Goal: Task Accomplishment & Management: Complete application form

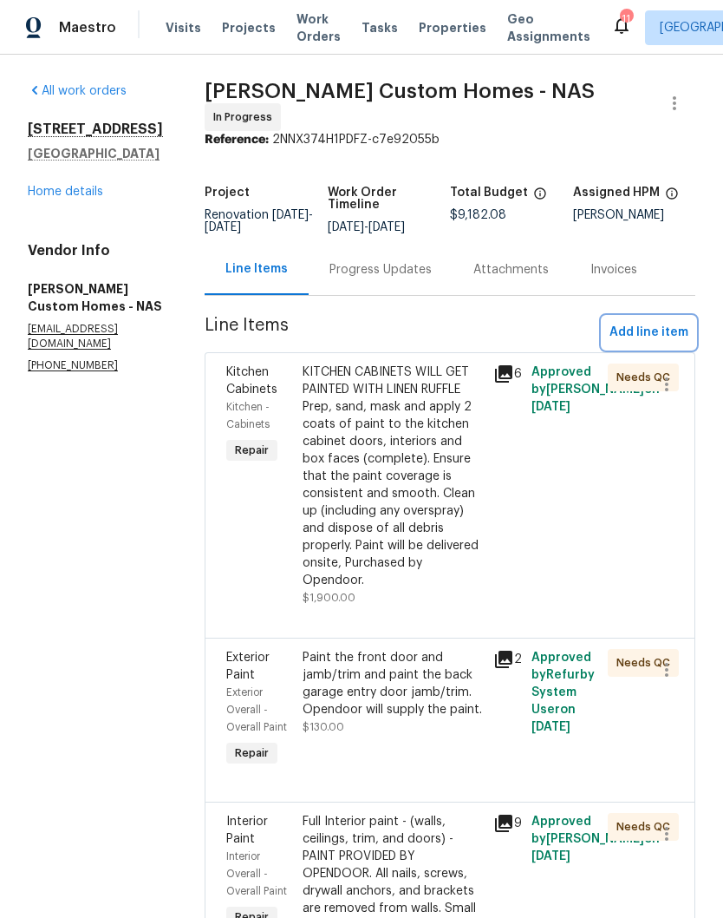
click at [674, 338] on span "Add line item" at bounding box center [649, 333] width 79 height 22
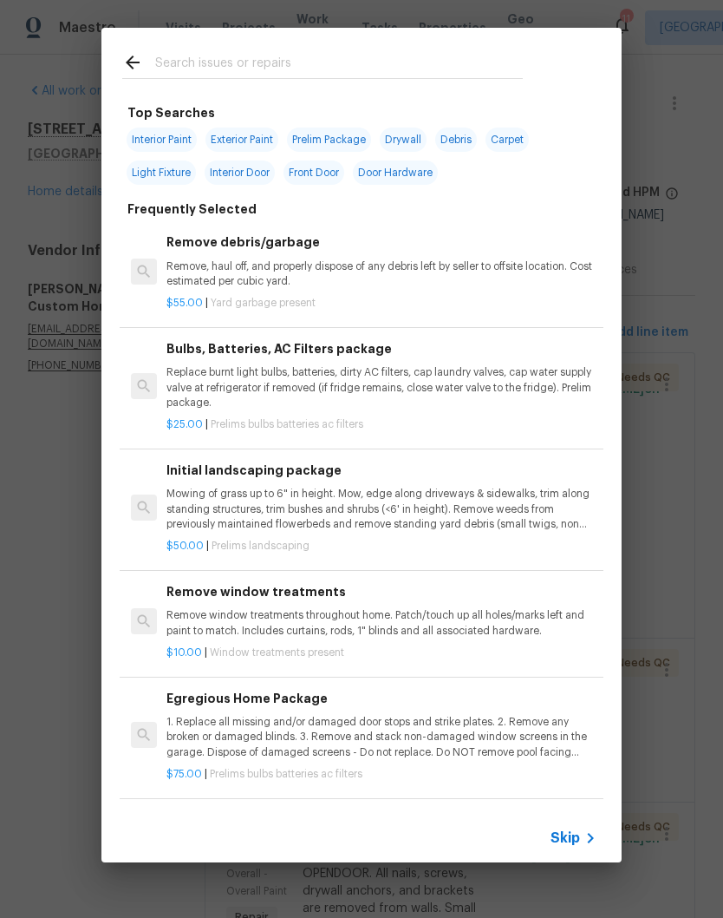
click at [317, 64] on input "text" at bounding box center [339, 65] width 368 height 26
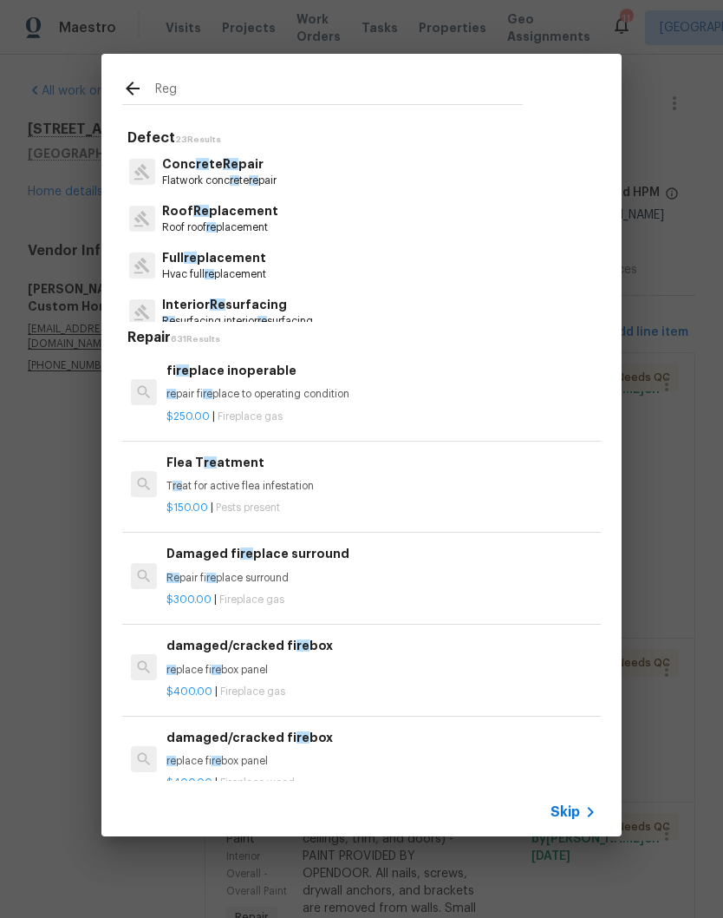
type input "Regi"
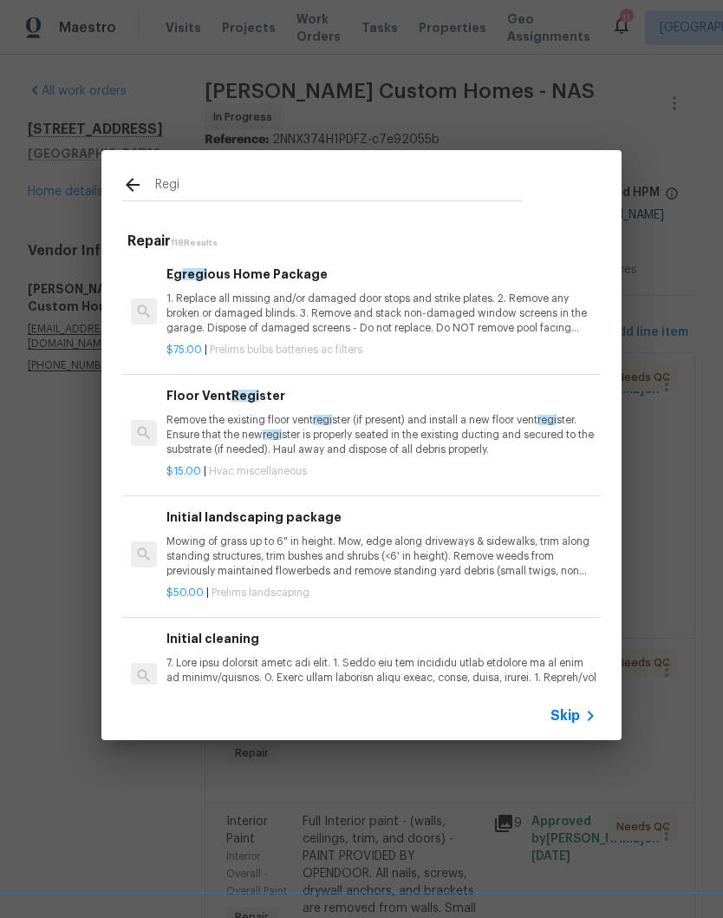
click at [377, 435] on p "Remove the existing floor vent regi ster (if present) and install a new floor v…" at bounding box center [382, 435] width 430 height 44
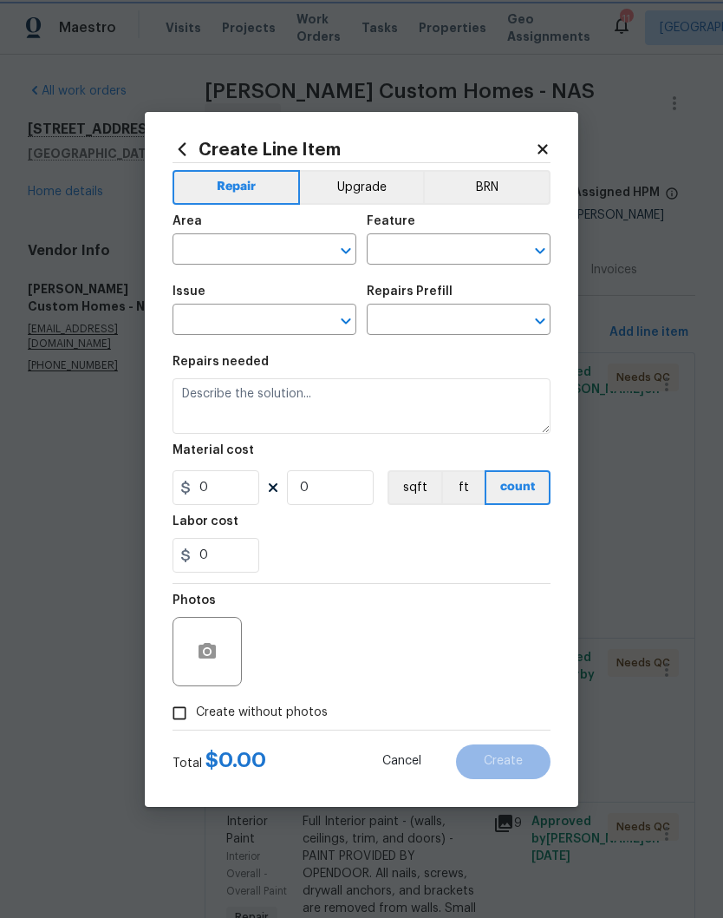
type input "HVAC"
type input "HVAC Extras"
type input "Floor Vent Register $15.00"
type textarea "Remove the existing floor vent register (if present) and install a new floor ve…"
type input "15"
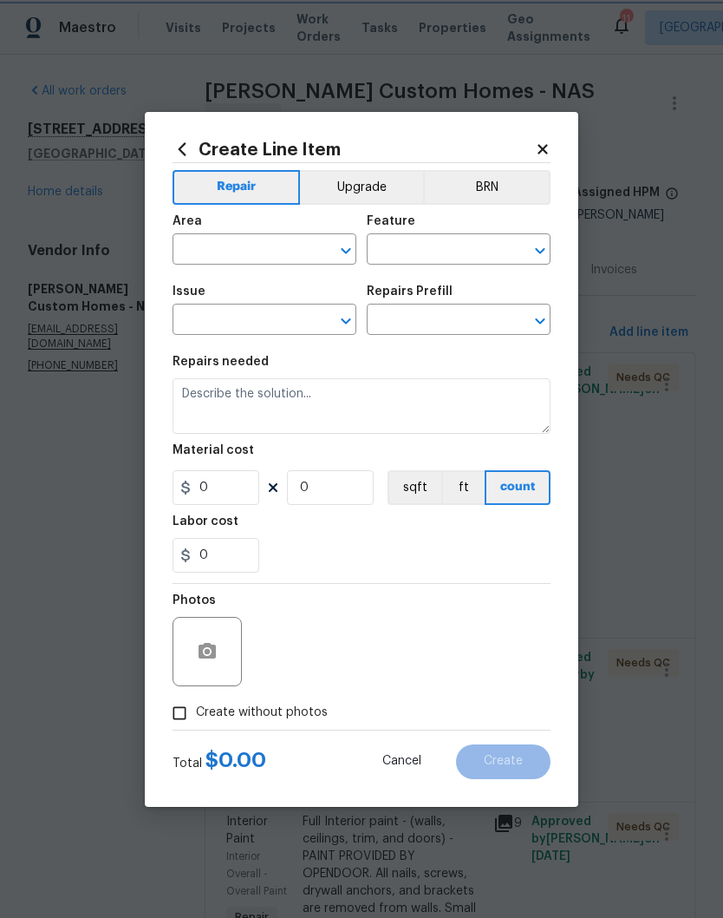
type input "1"
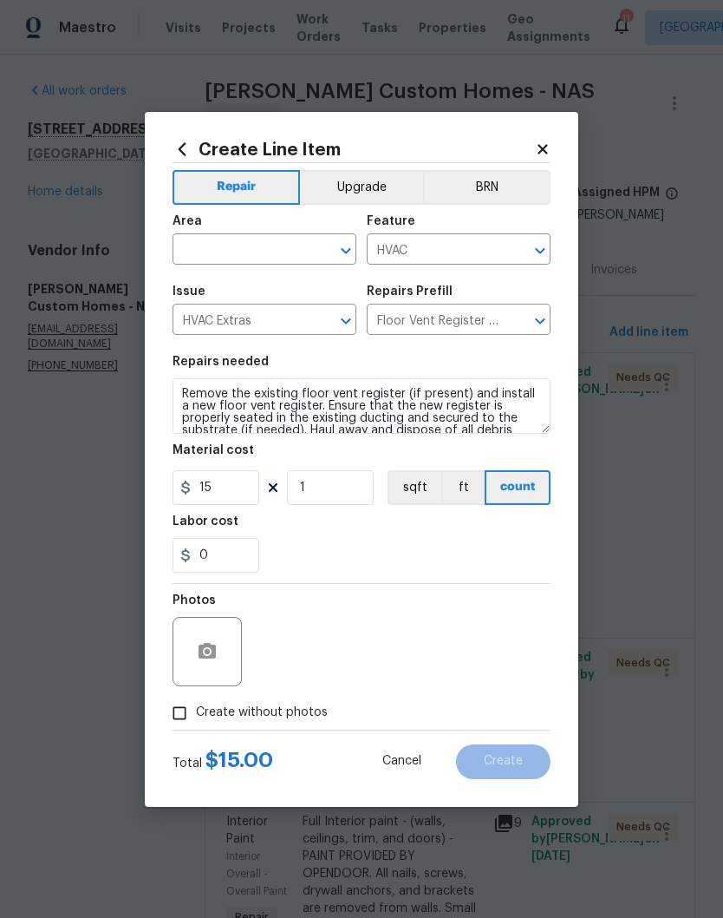
click at [298, 246] on input "text" at bounding box center [240, 251] width 135 height 27
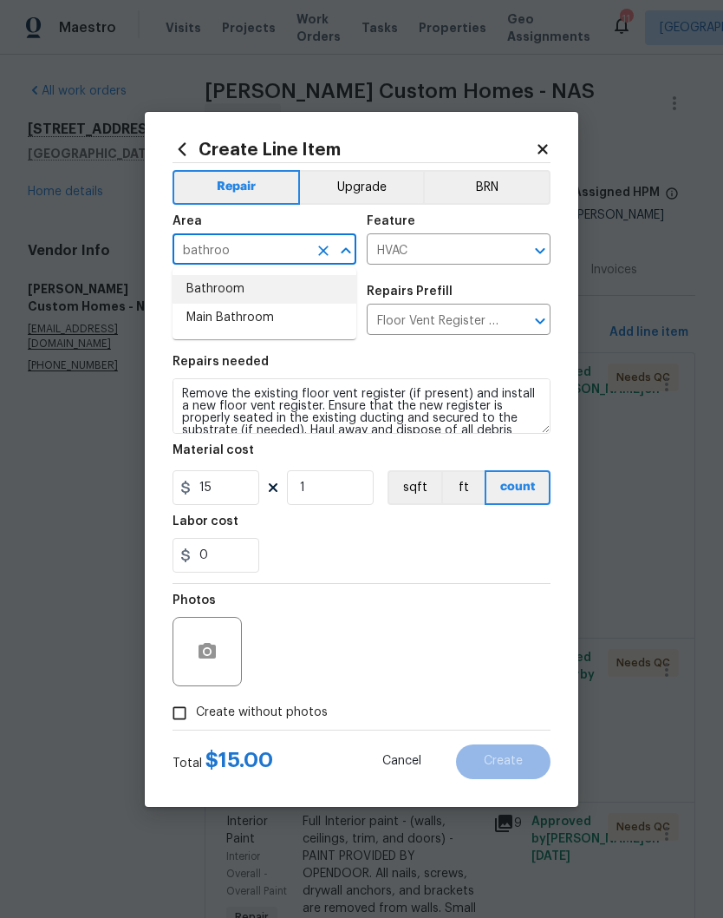
click at [230, 292] on li "Bathroom" at bounding box center [265, 289] width 184 height 29
type input "Bathroom"
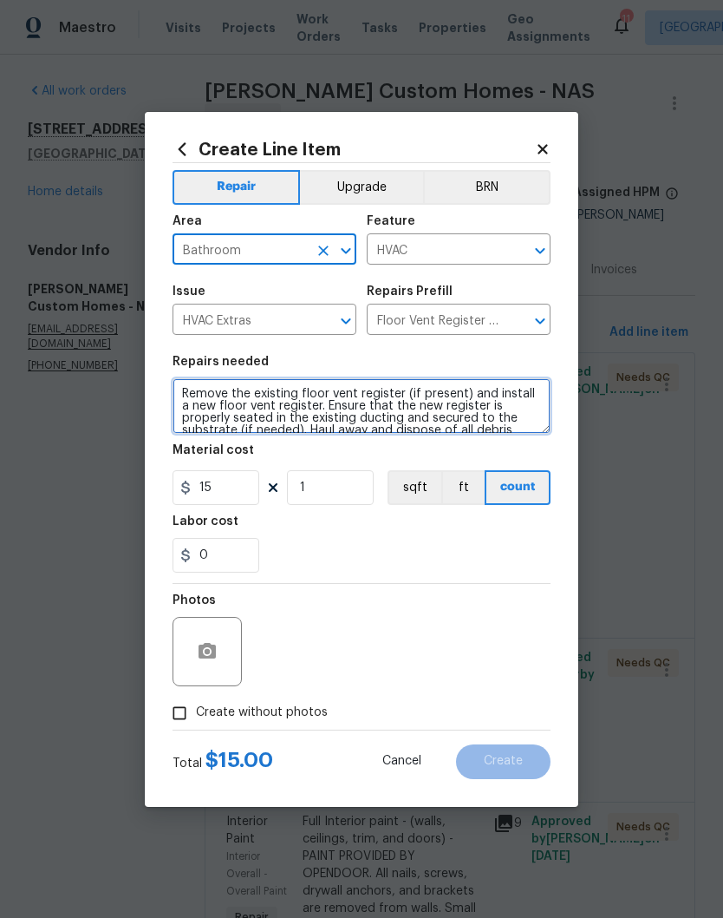
click at [186, 394] on textarea "Remove the existing floor vent register (if present) and install a new floor ve…" at bounding box center [362, 406] width 378 height 56
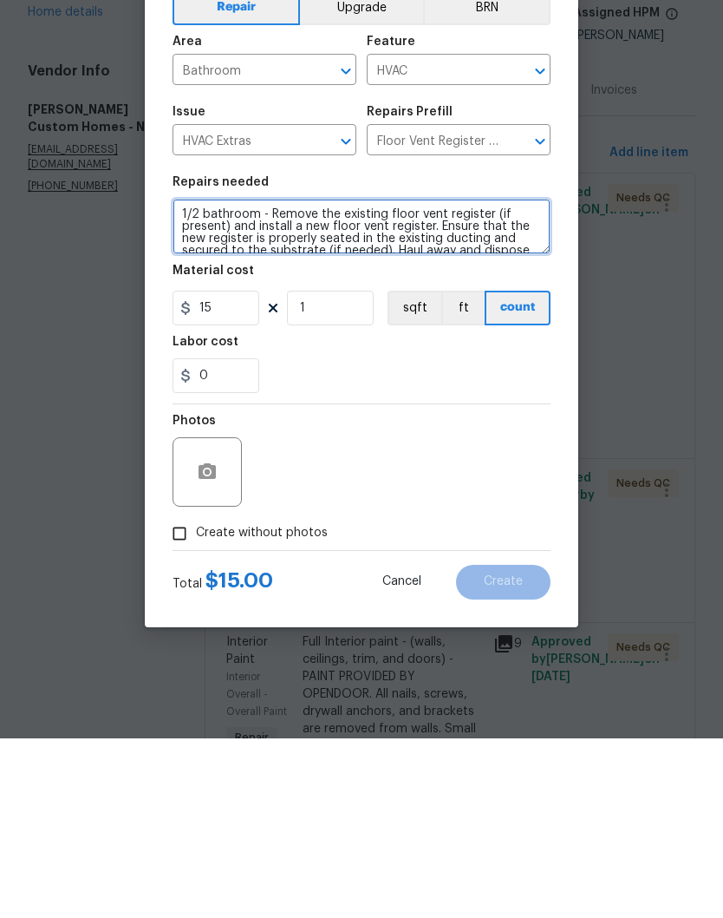
type textarea "1/2 bathroom - Remove the existing floor vent register (if present) and install…"
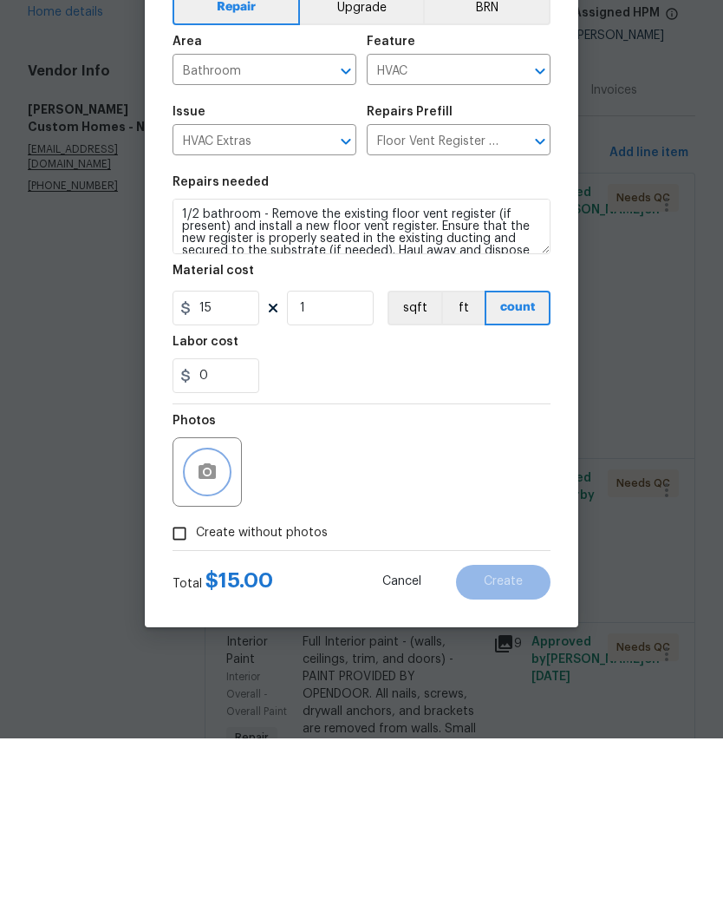
click at [224, 631] on button "button" at bounding box center [208, 652] width 42 height 42
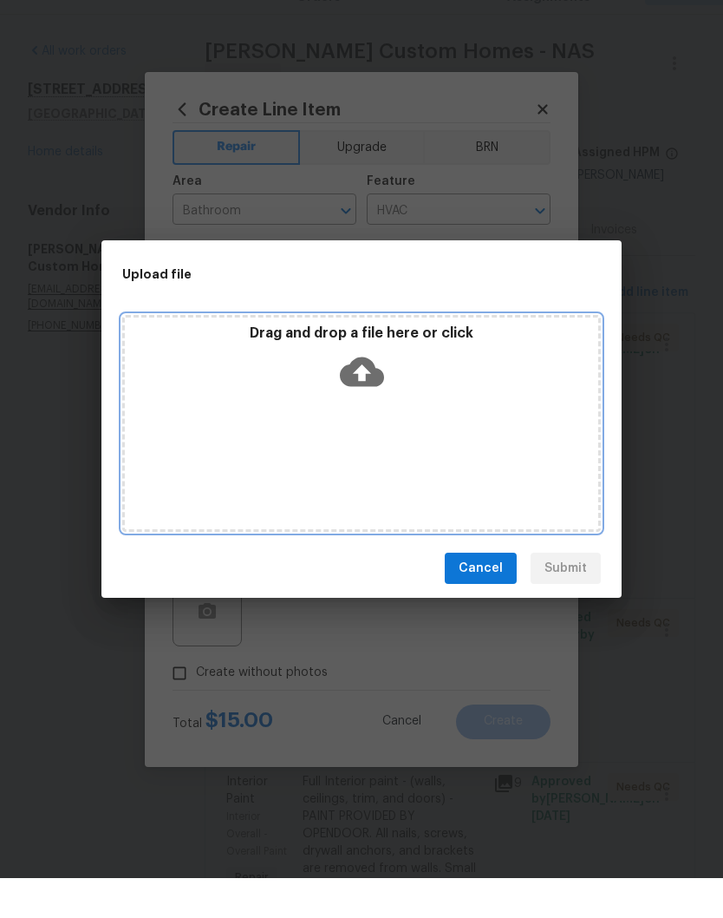
click at [400, 403] on div "Drag and drop a file here or click" at bounding box center [361, 463] width 479 height 217
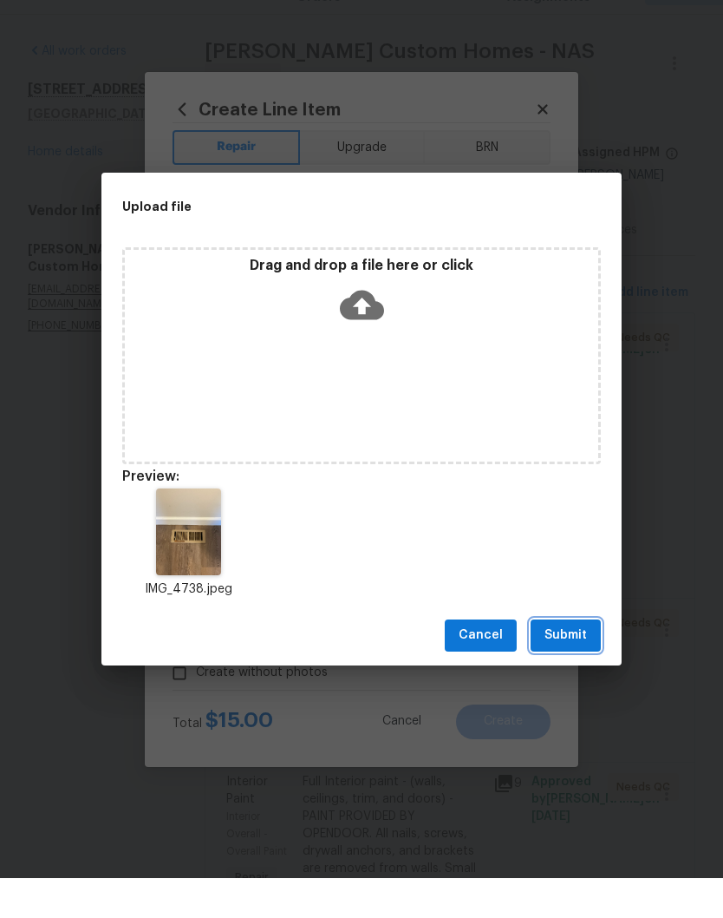
click at [584, 664] on span "Submit" at bounding box center [566, 675] width 43 height 22
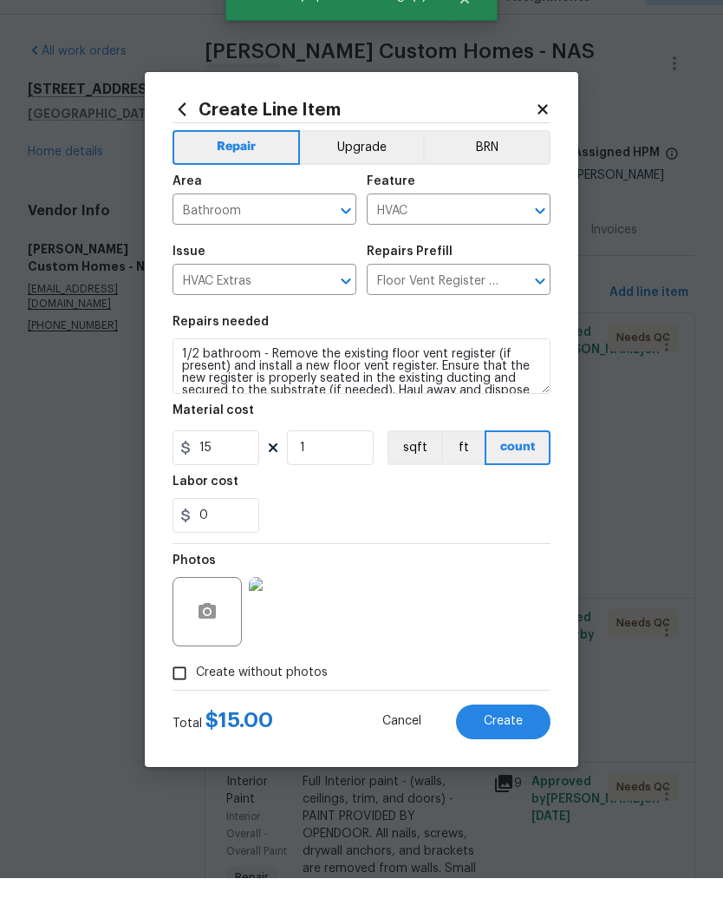
click at [514, 744] on button "Create" at bounding box center [503, 761] width 95 height 35
type input "0"
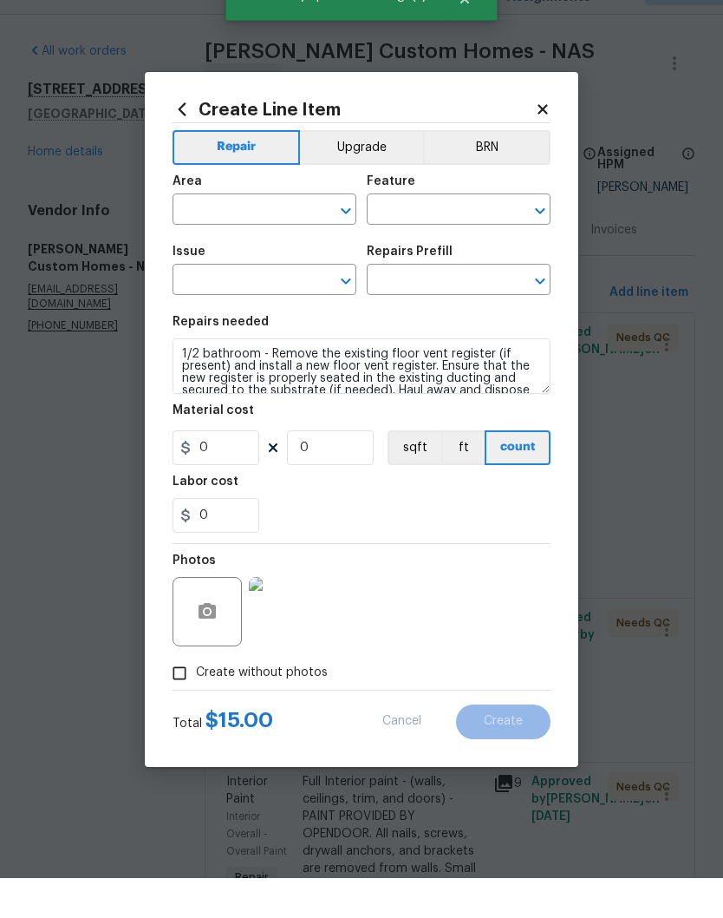
scroll to position [0, 0]
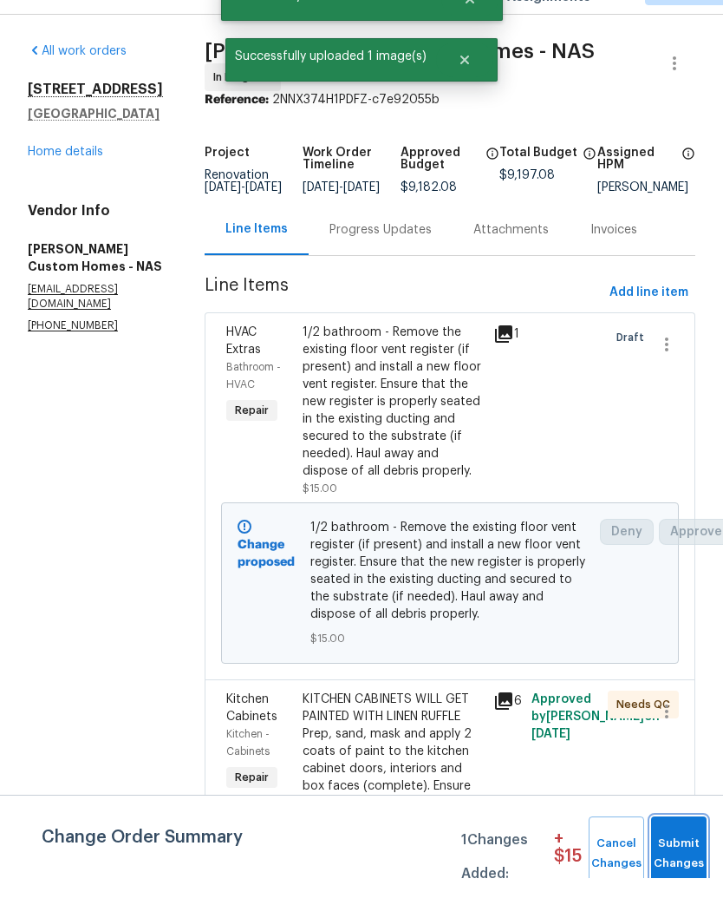
click at [685, 874] on span "Submit Changes" at bounding box center [679, 894] width 38 height 40
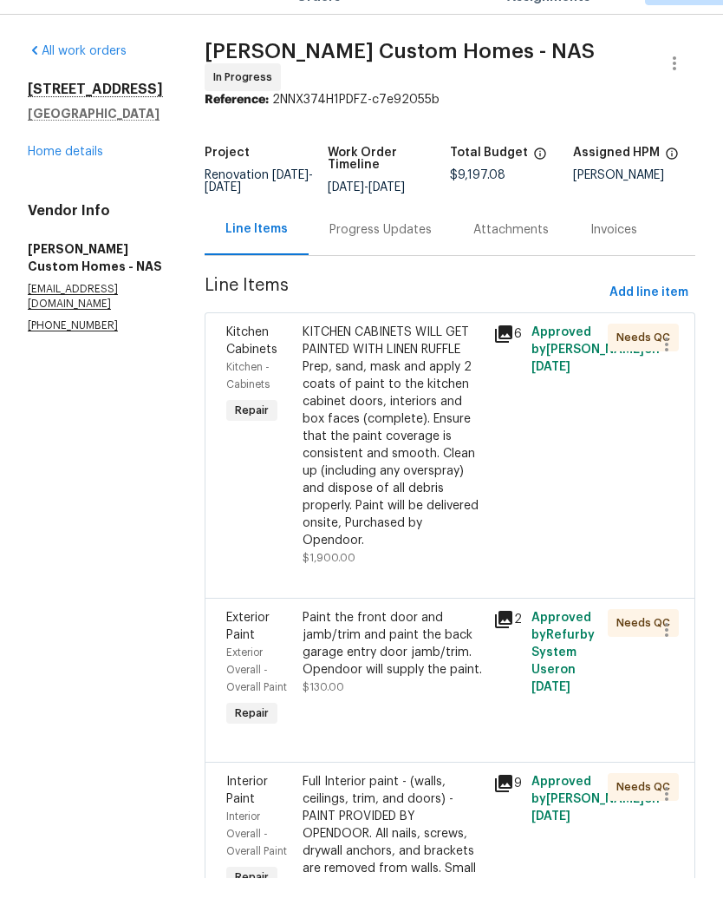
click at [77, 186] on link "Home details" at bounding box center [65, 192] width 75 height 12
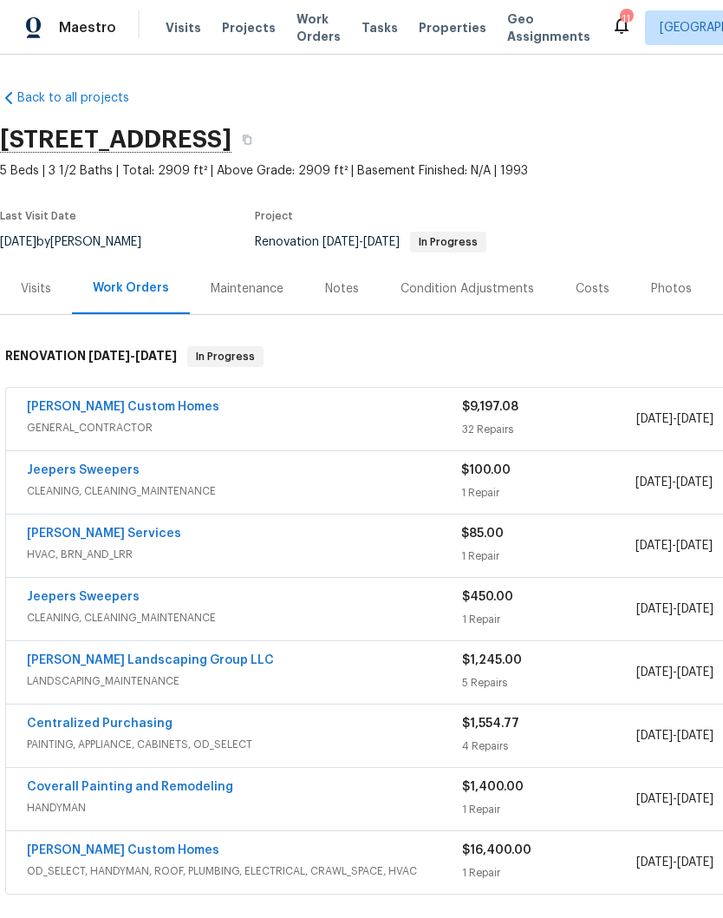
click at [142, 409] on link "[PERSON_NAME] Custom Homes" at bounding box center [123, 407] width 193 height 12
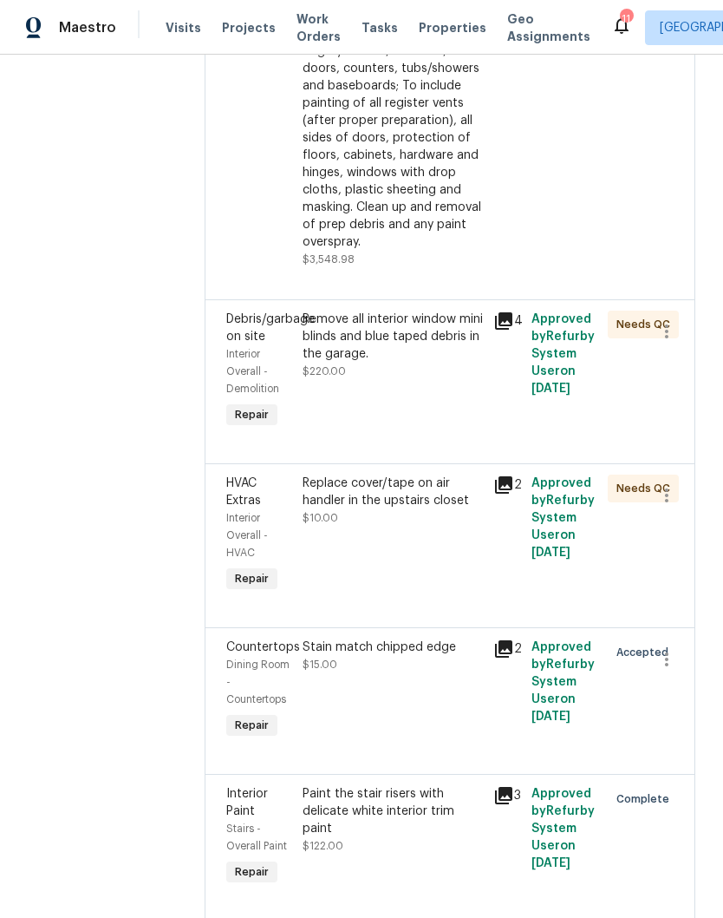
scroll to position [977, 0]
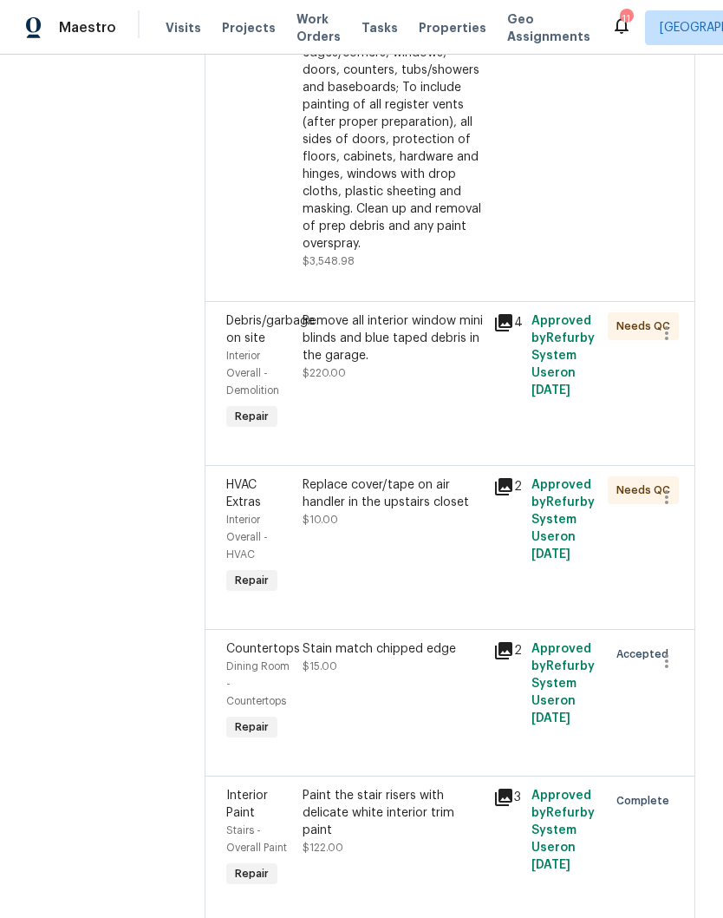
click at [411, 364] on div "Remove all interior window mini blinds and blue taped debris in the garage." at bounding box center [393, 338] width 180 height 52
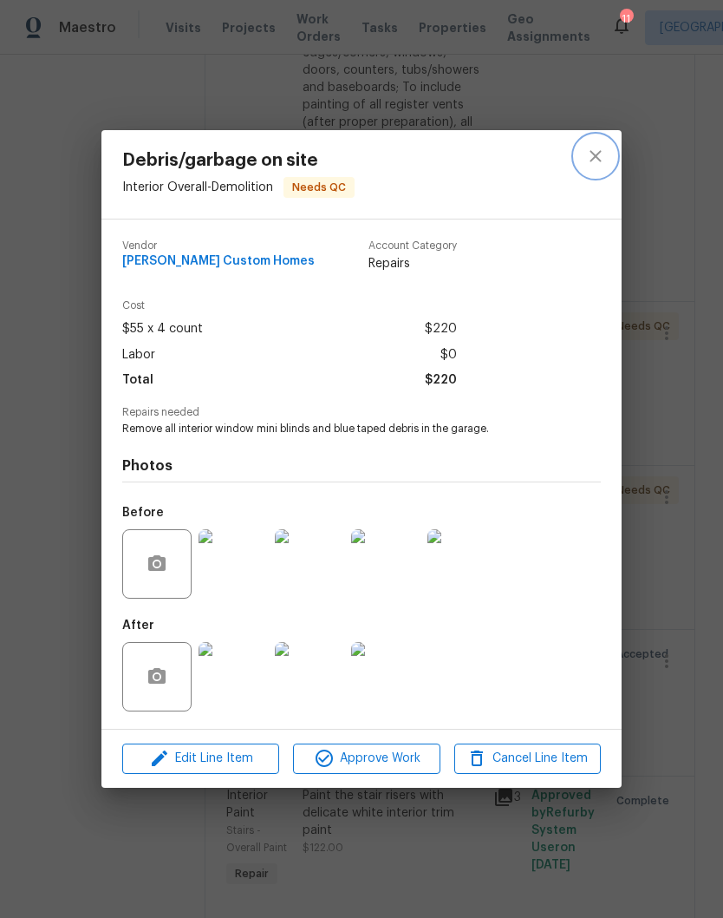
click at [594, 158] on icon "close" at bounding box center [596, 156] width 21 height 21
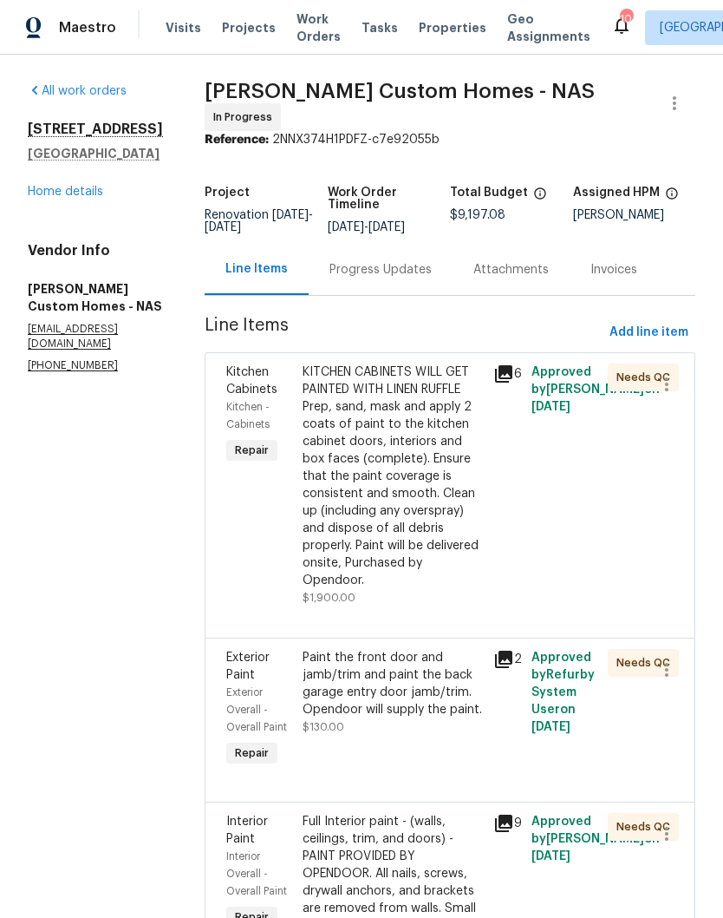
scroll to position [0, 0]
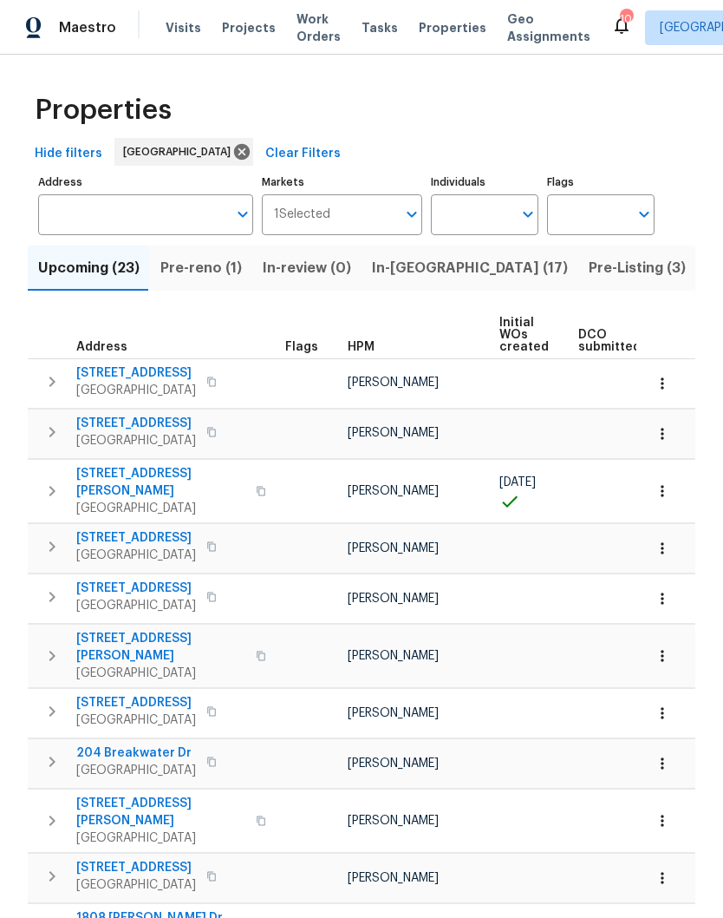
click at [488, 209] on input "Individuals" at bounding box center [472, 214] width 82 height 41
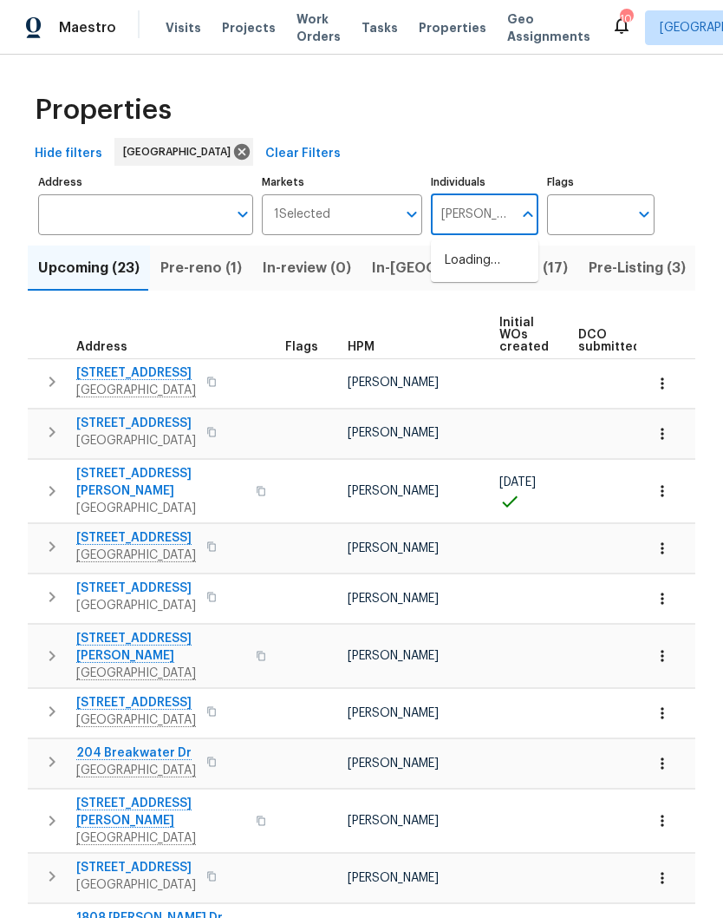
type input "[PERSON_NAME]"
click at [465, 269] on input "checkbox" at bounding box center [463, 270] width 36 height 36
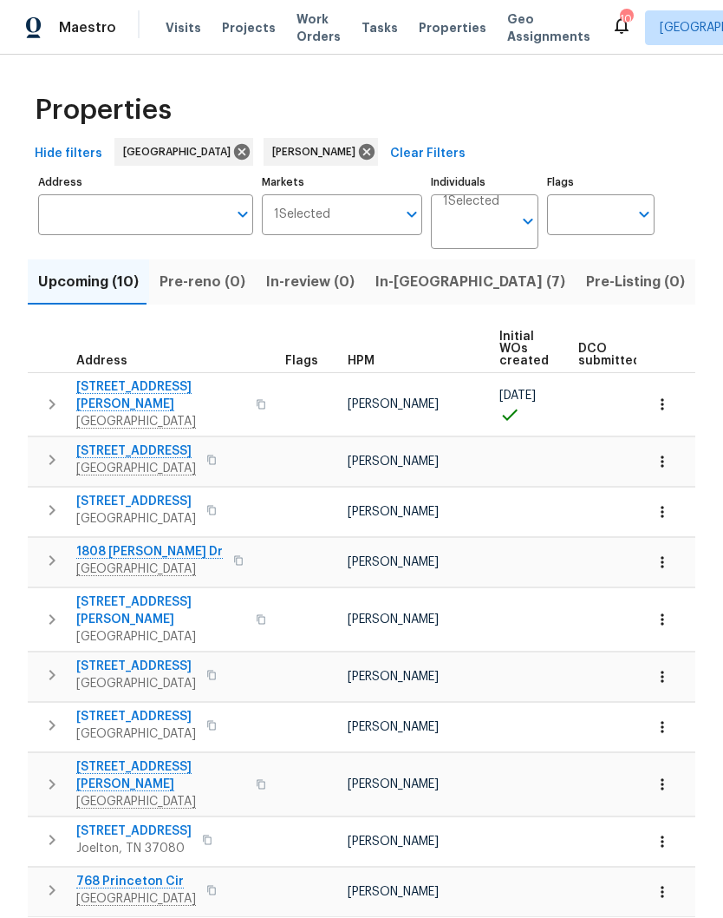
scroll to position [29, 0]
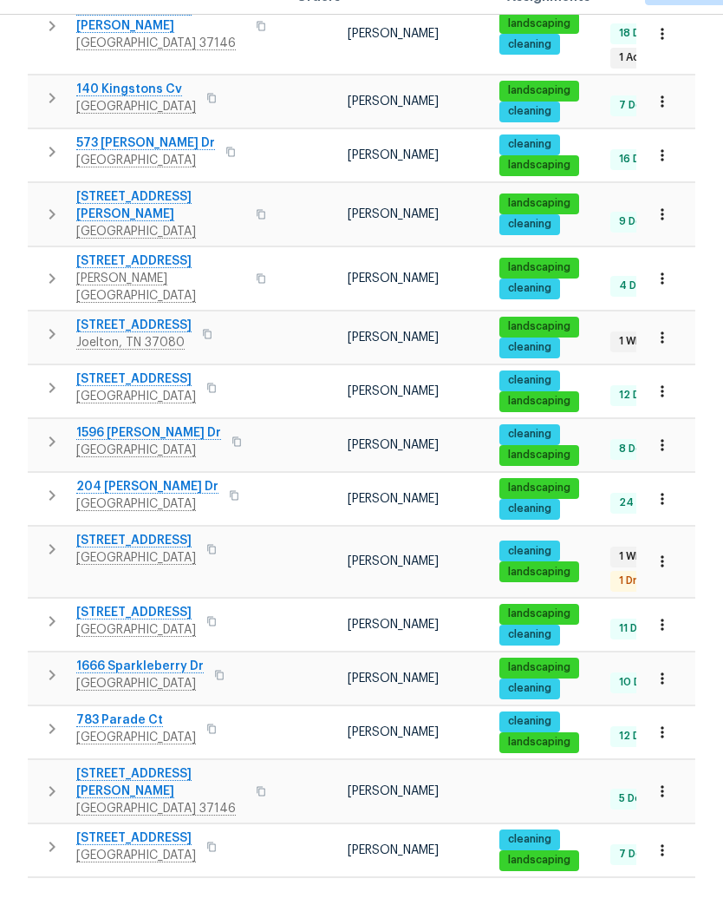
scroll to position [689, 0]
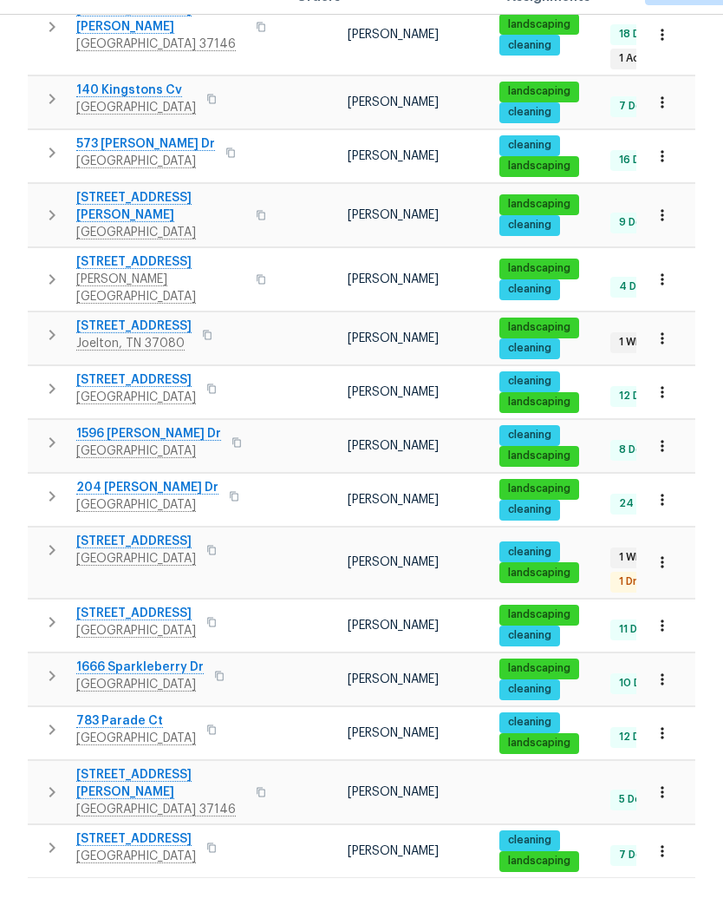
click at [662, 313] on icon "button" at bounding box center [662, 318] width 3 height 11
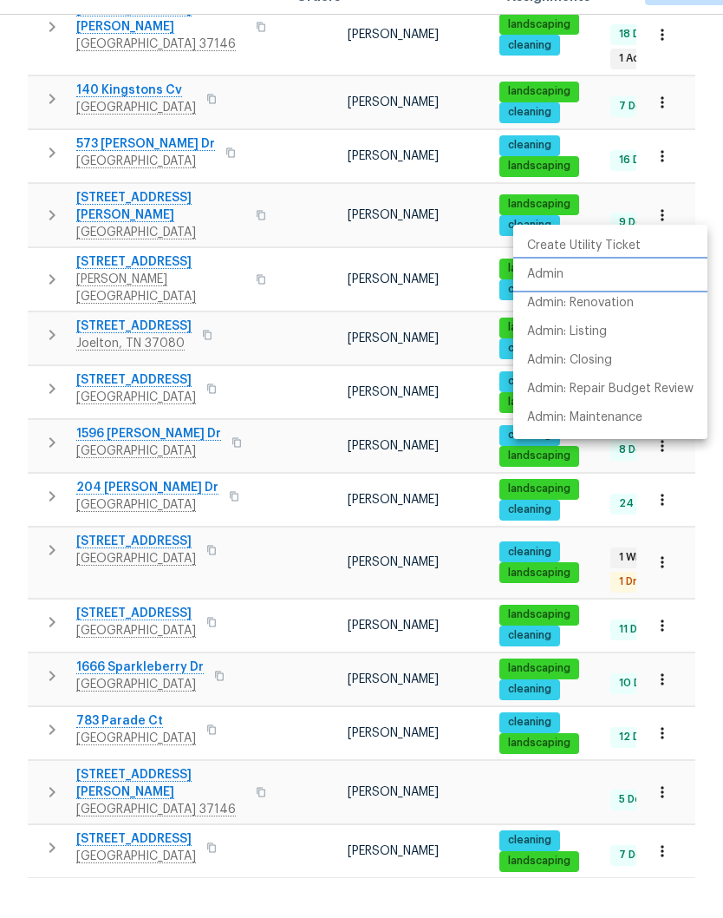
click at [556, 305] on p "Admin" at bounding box center [545, 314] width 36 height 18
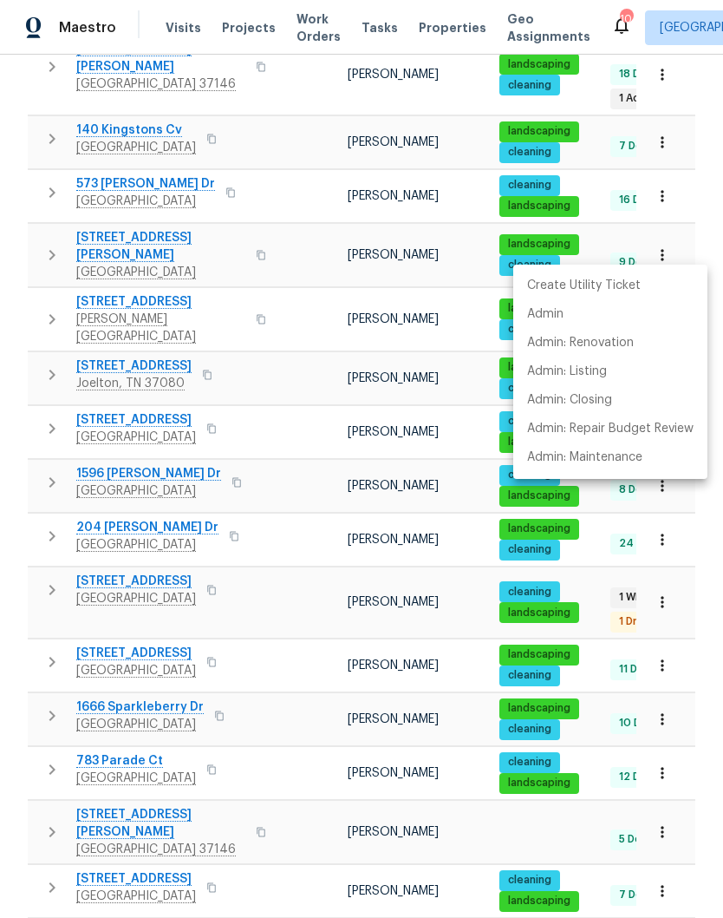
click at [158, 234] on div at bounding box center [361, 459] width 723 height 918
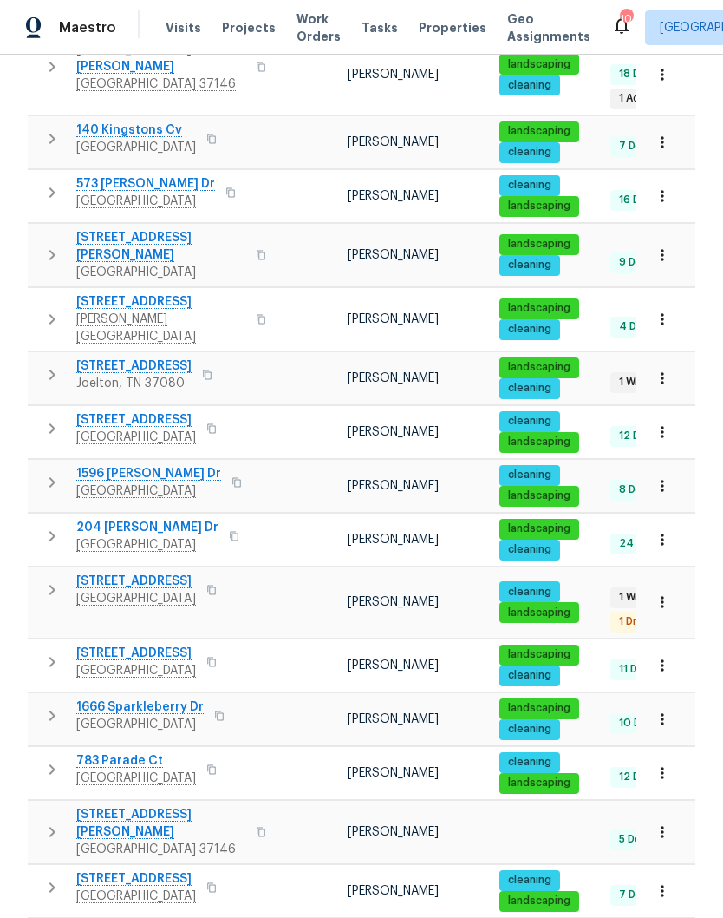
click at [147, 293] on span "[STREET_ADDRESS]" at bounding box center [160, 301] width 169 height 17
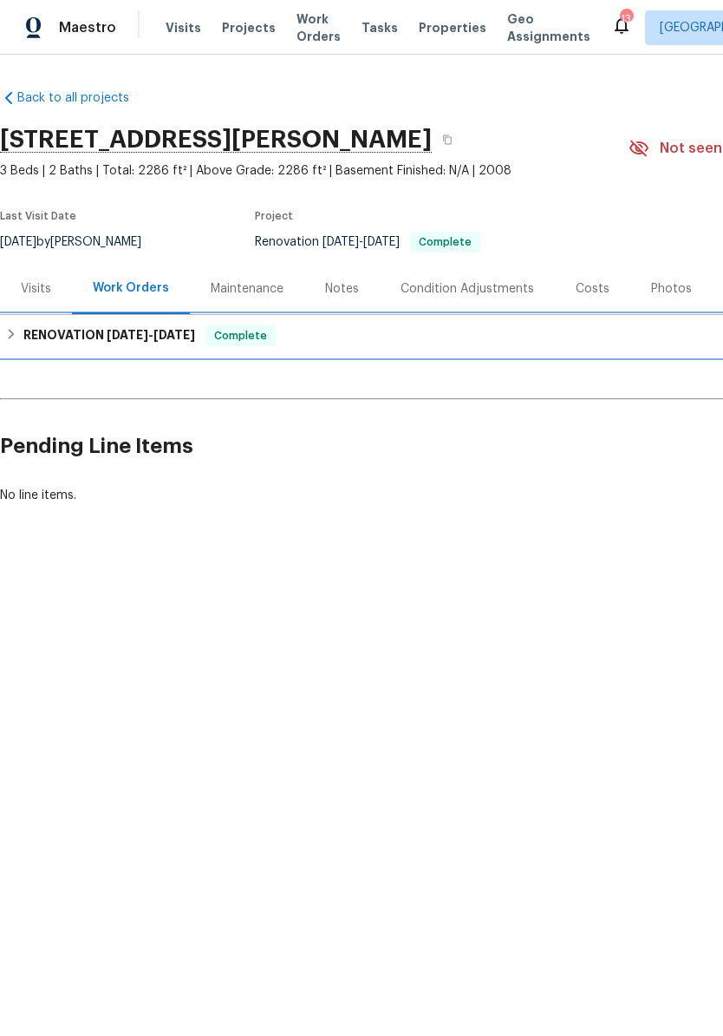
click at [148, 333] on span "6/18/25" at bounding box center [128, 335] width 42 height 12
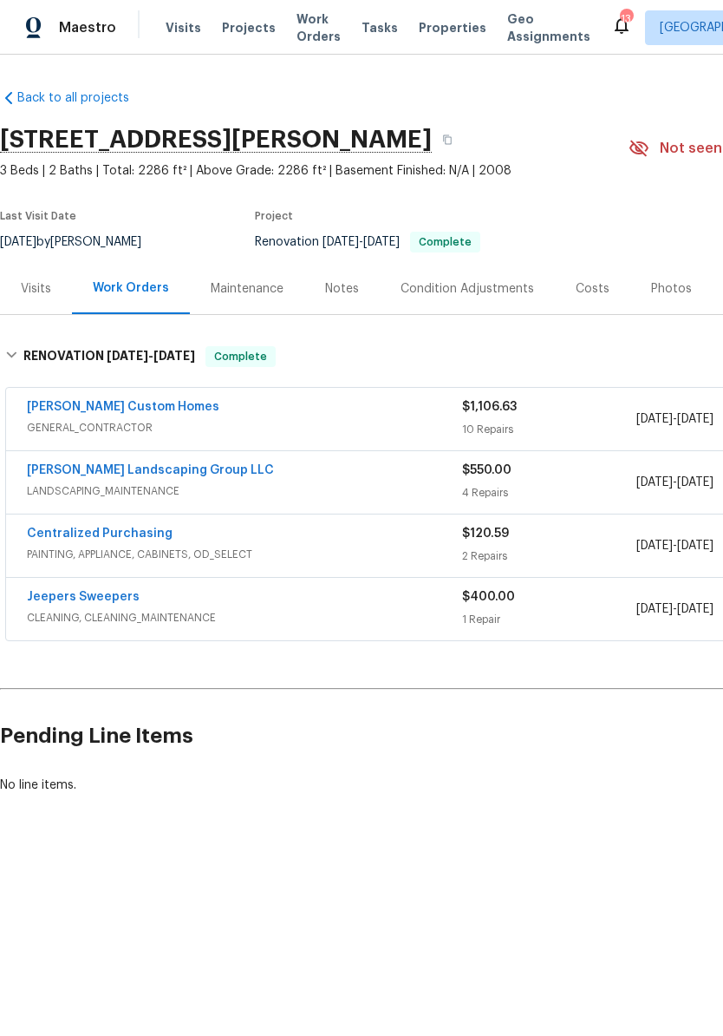
click at [95, 780] on div "No line items." at bounding box center [490, 784] width 980 height 17
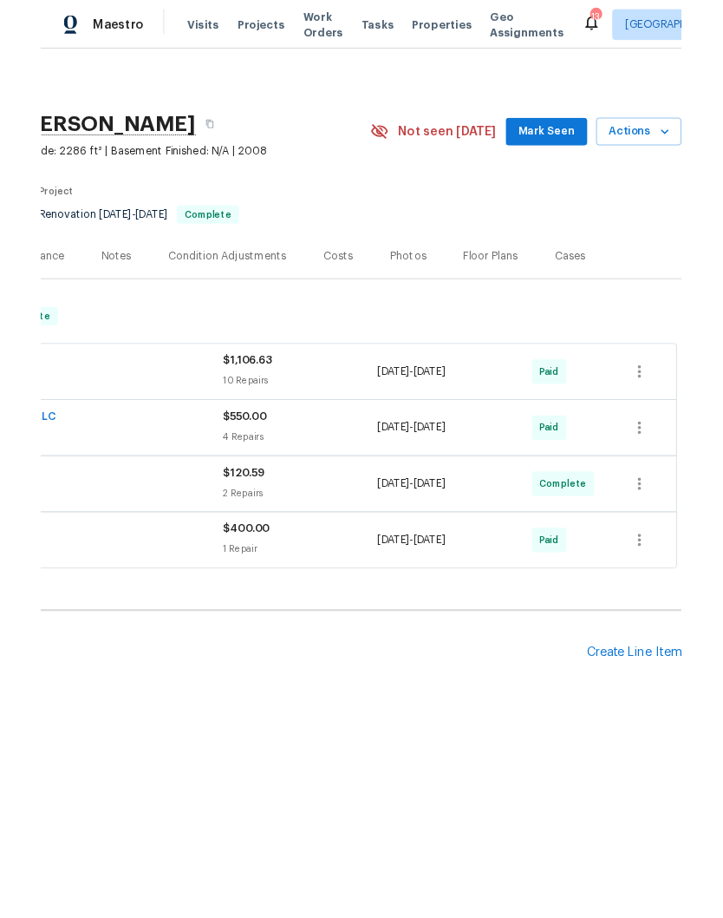
scroll to position [0, 257]
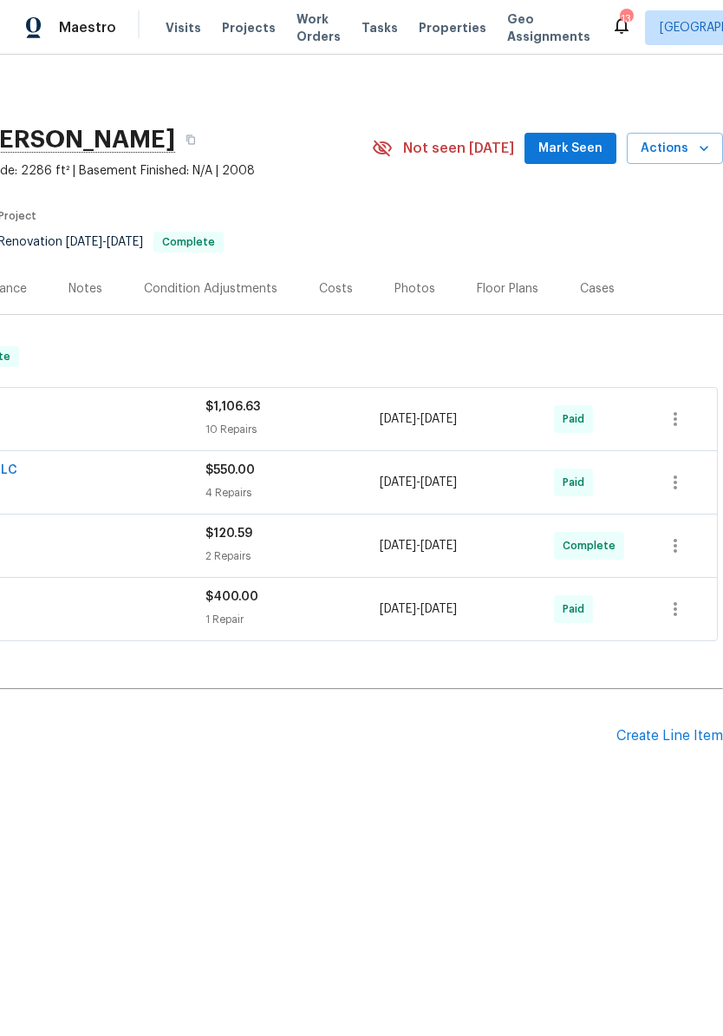
click at [659, 728] on div "Create Line Item" at bounding box center [670, 736] width 107 height 16
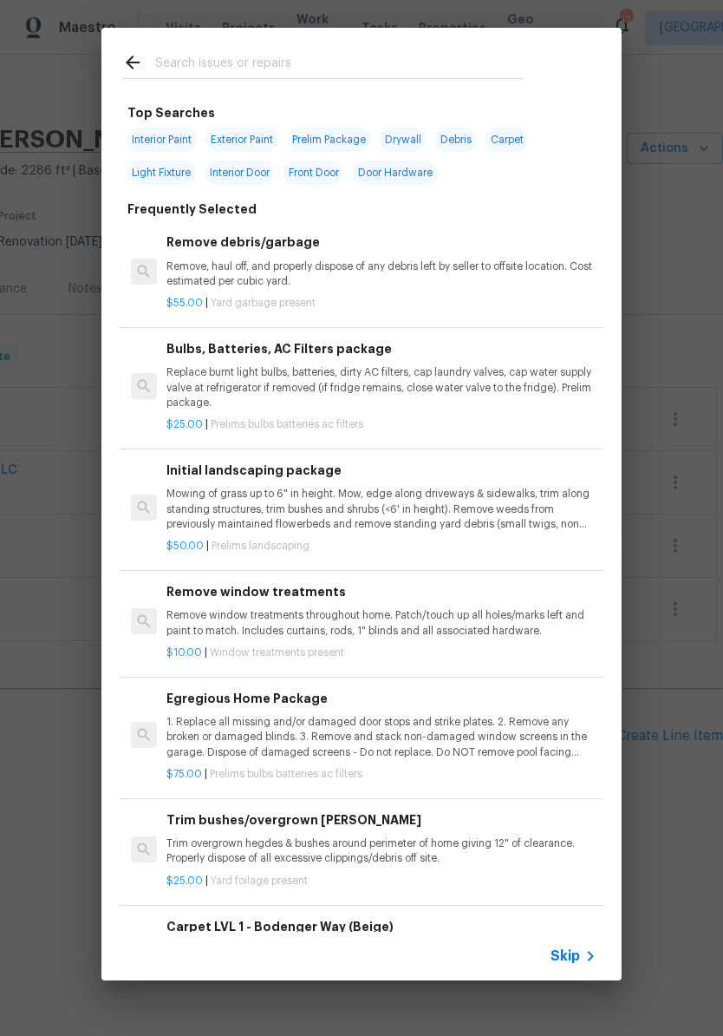
click at [350, 56] on input "text" at bounding box center [339, 65] width 368 height 26
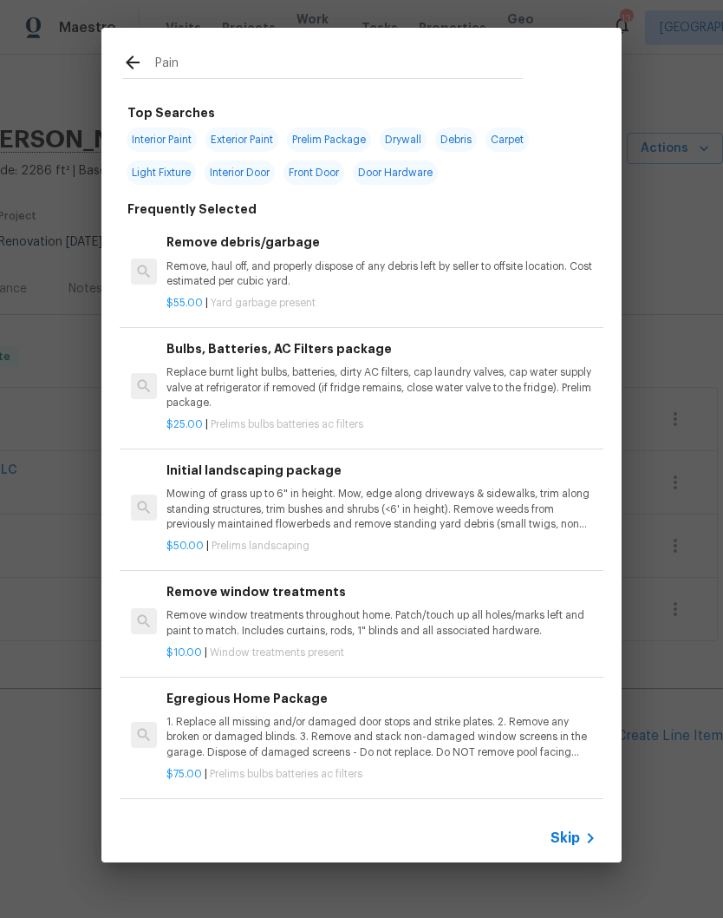
type input "Paint"
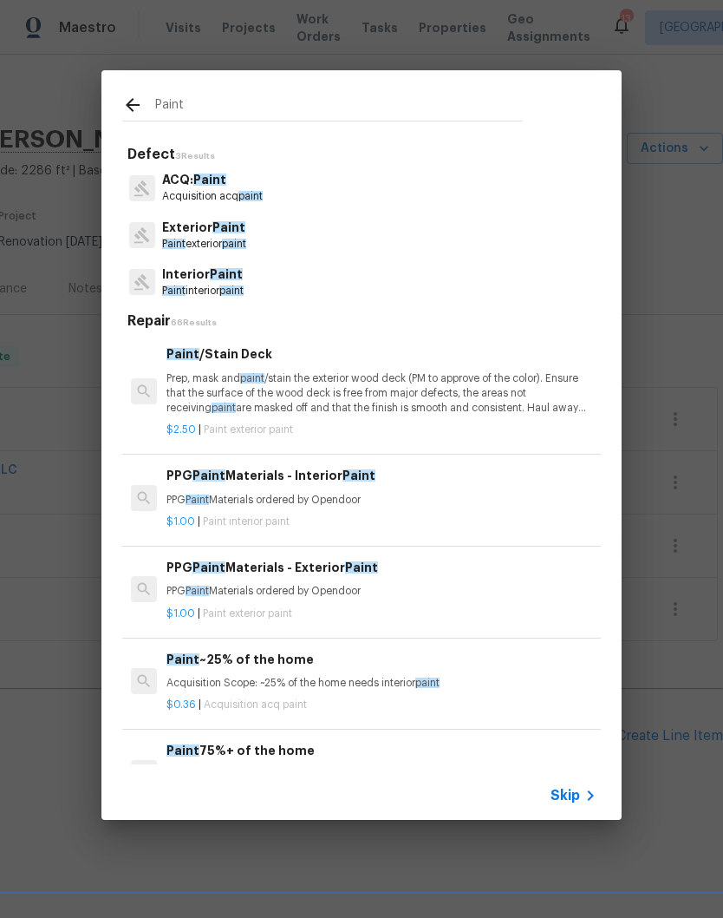
click at [230, 288] on span "paint" at bounding box center [231, 290] width 24 height 10
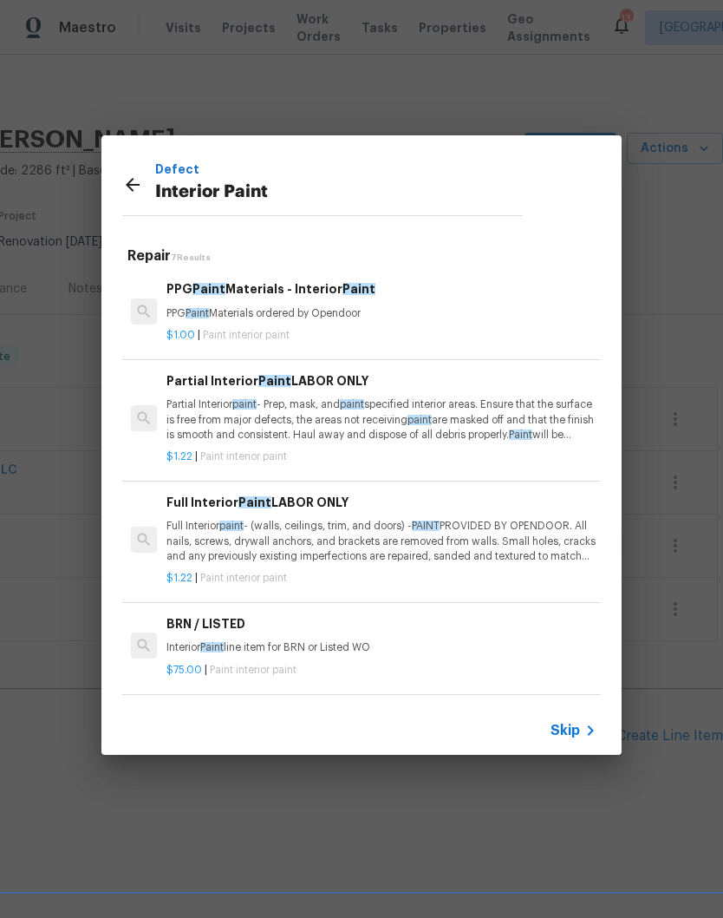
click at [341, 526] on p "Full Interior paint - (walls, ceilings, trim, and doors) - PAINT PROVIDED BY OP…" at bounding box center [382, 541] width 430 height 44
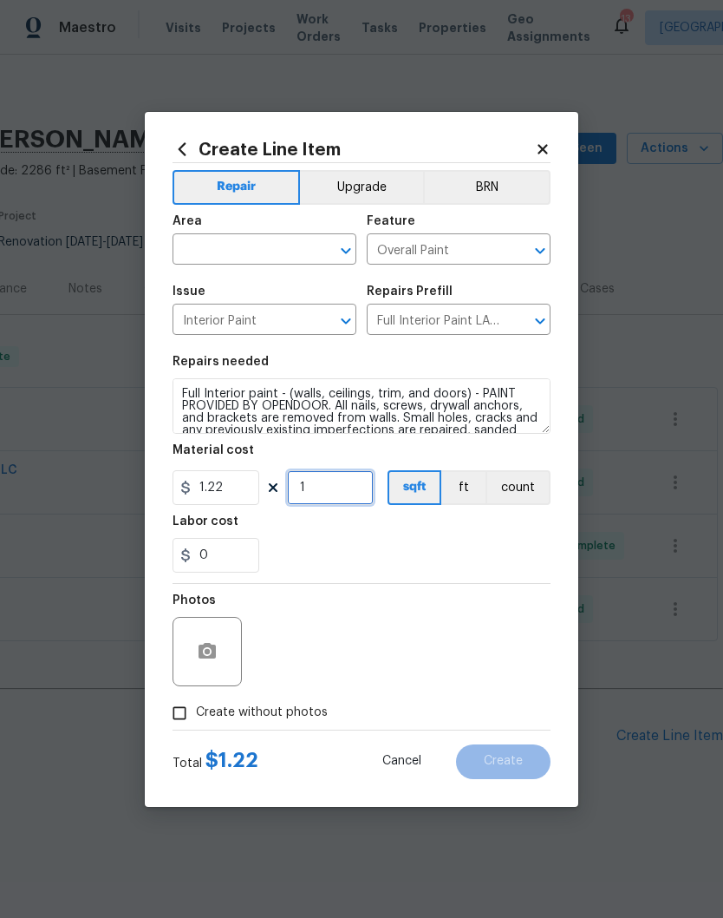
click at [335, 488] on input "1" at bounding box center [330, 487] width 87 height 35
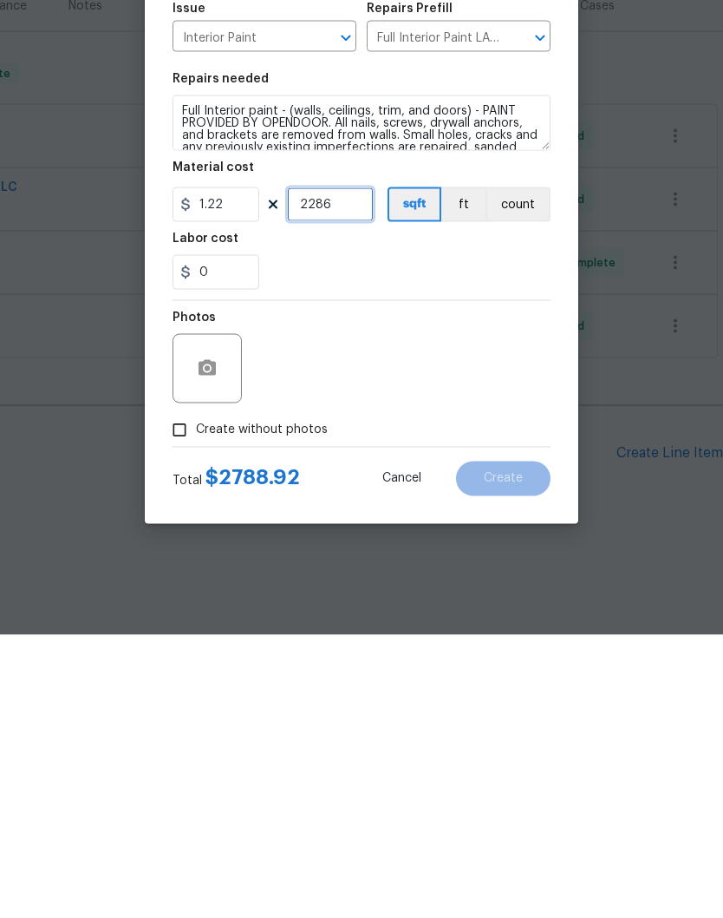
type input "2286"
click at [239, 470] on input "1.22" at bounding box center [216, 487] width 87 height 35
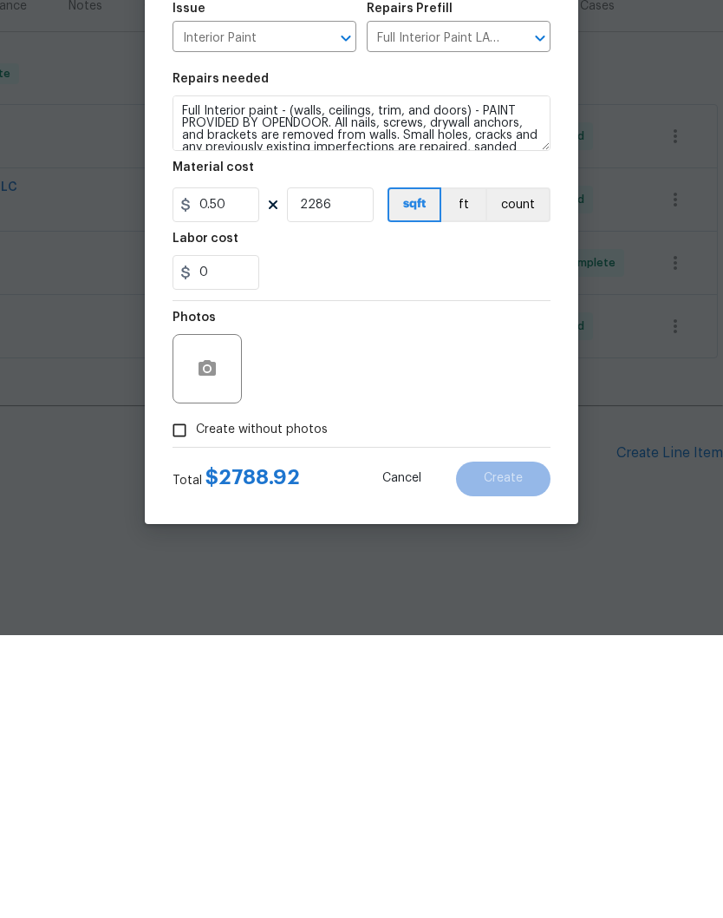
click at [506, 584] on div "Photos" at bounding box center [362, 640] width 378 height 113
type input "0.5"
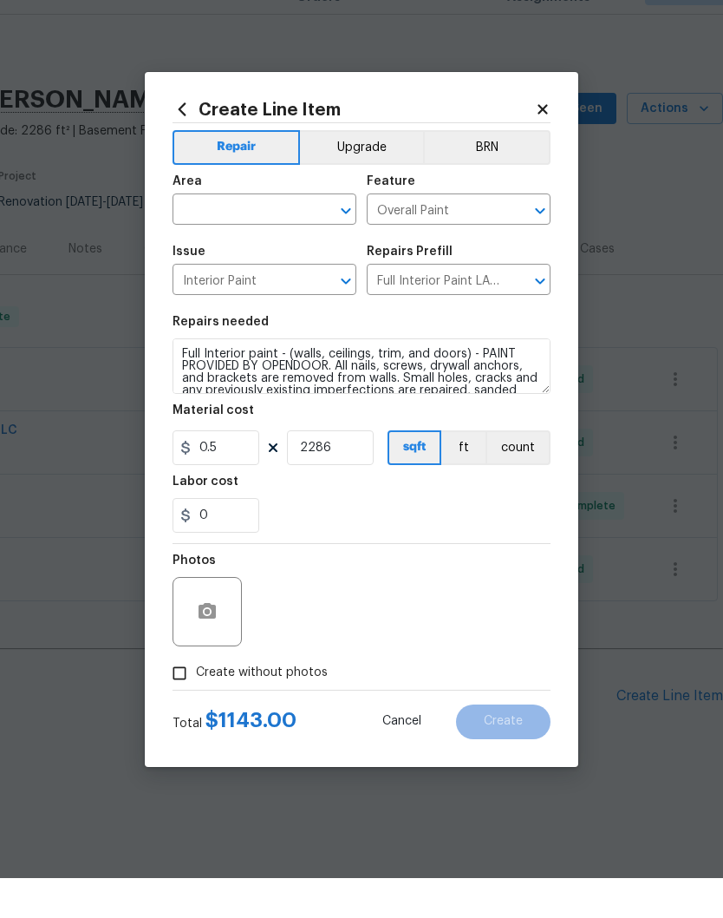
click at [541, 144] on icon at bounding box center [543, 149] width 10 height 10
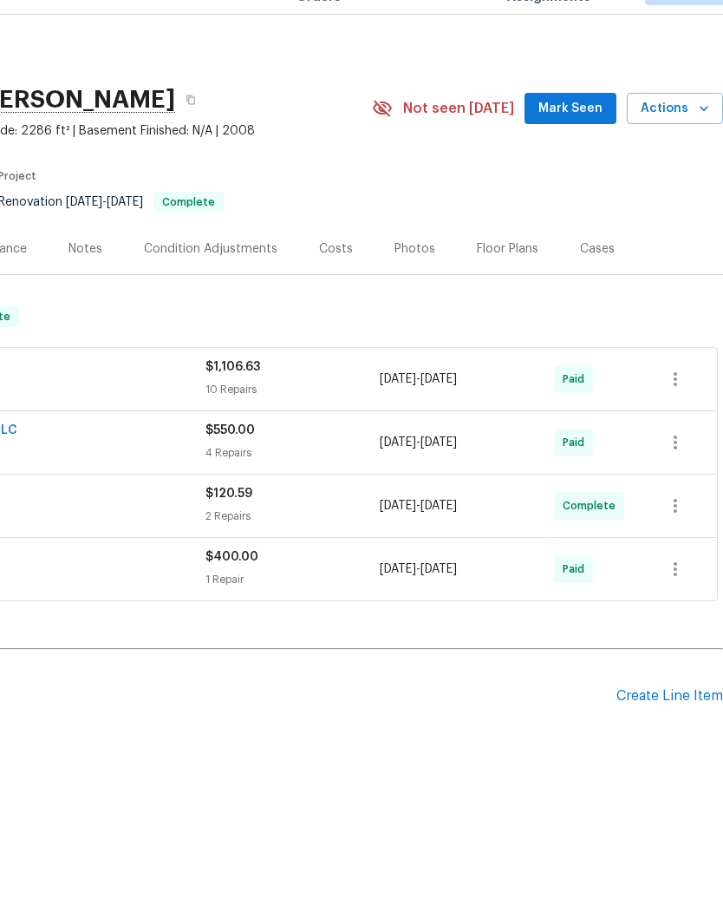
scroll to position [0, 0]
click at [586, 138] on span "Mark Seen" at bounding box center [571, 149] width 64 height 22
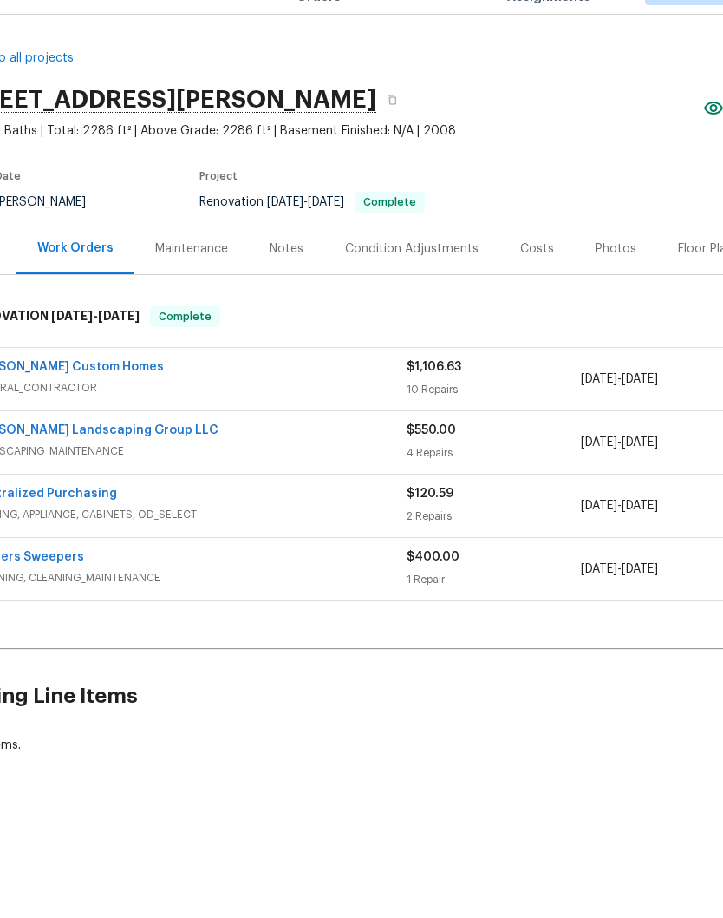
scroll to position [0, 56]
click at [291, 280] on div "Notes" at bounding box center [286, 288] width 34 height 17
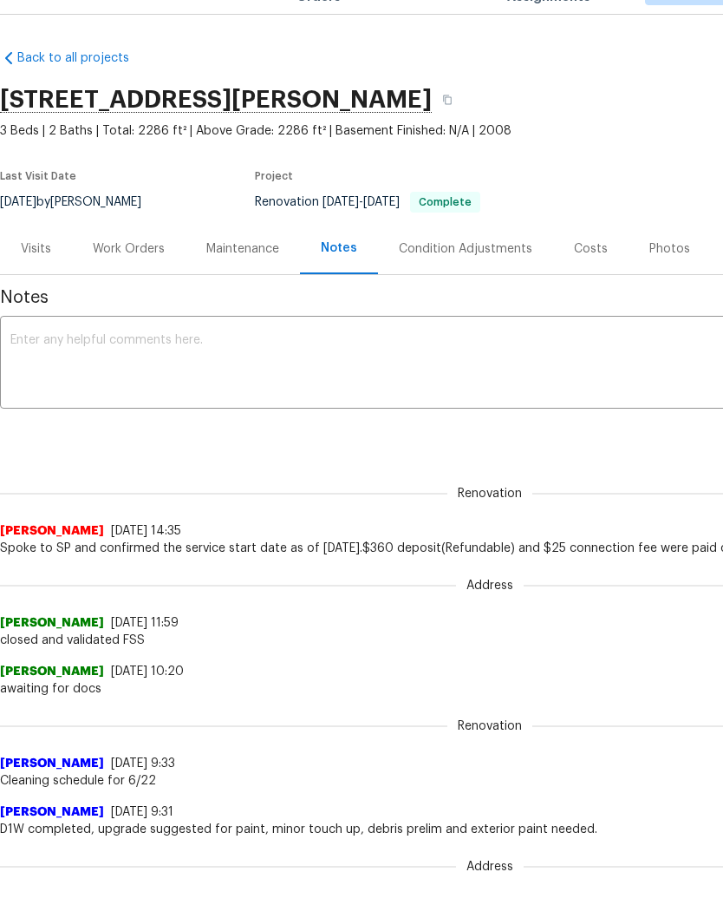
click at [146, 374] on textarea at bounding box center [489, 404] width 959 height 61
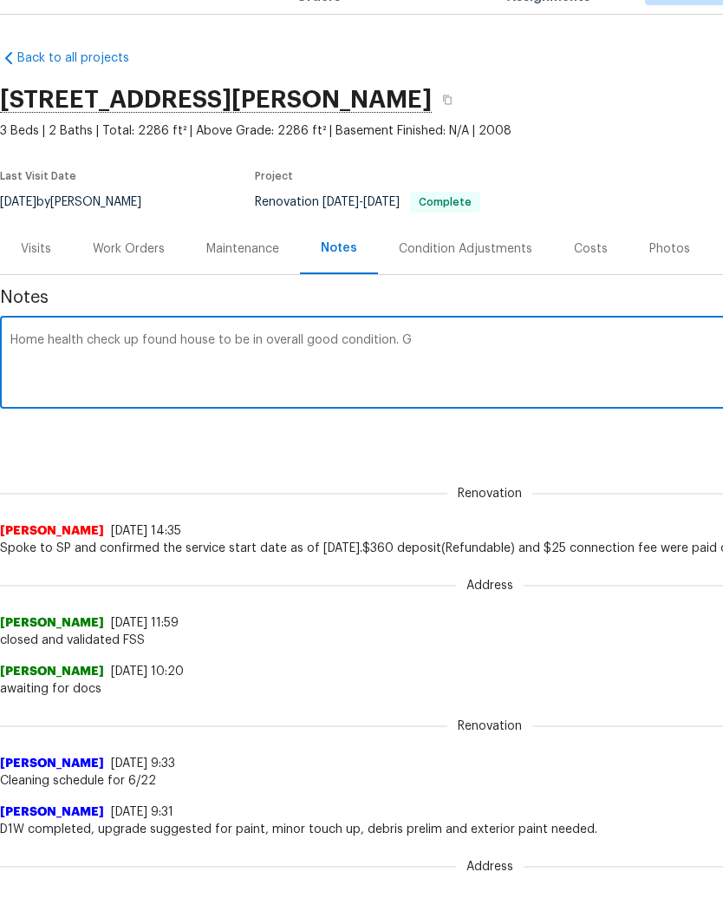
type textarea "Home health check up found house to be in overall good condition."
